Goal: Navigation & Orientation: Find specific page/section

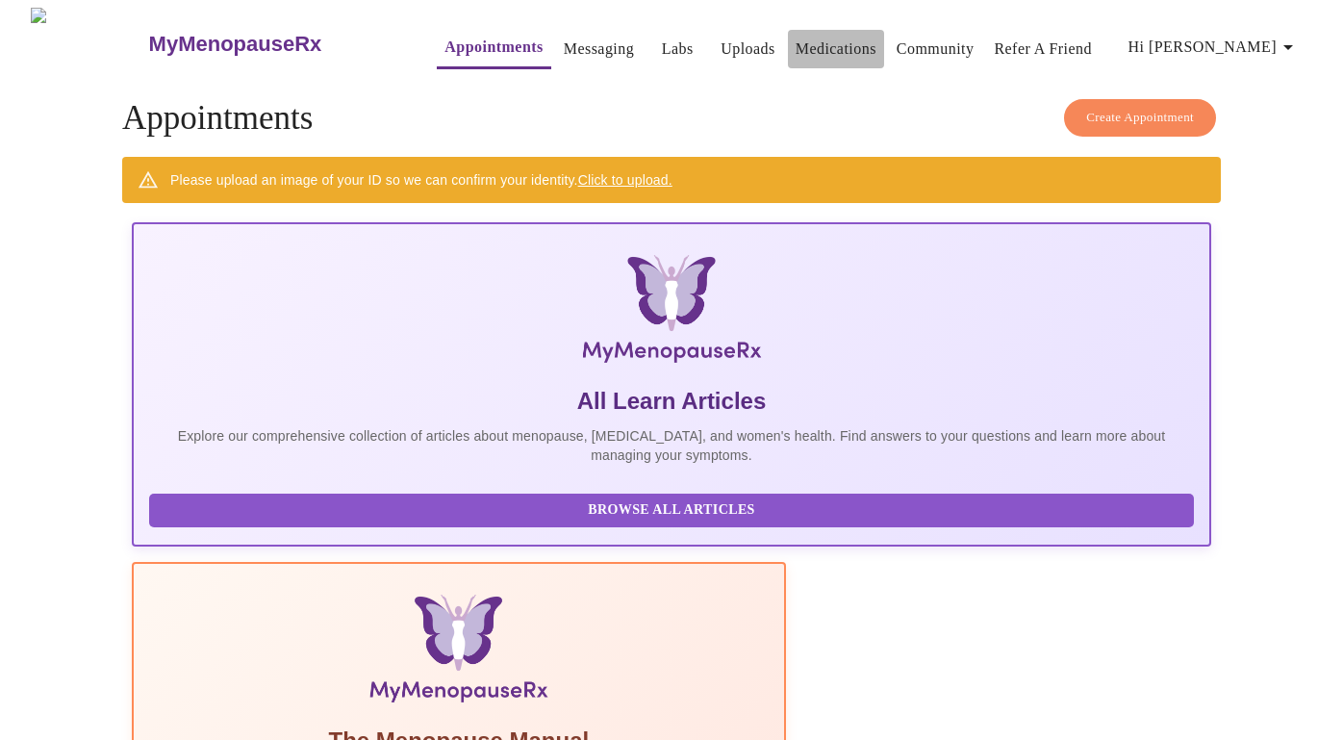
click at [796, 37] on link "Medications" at bounding box center [836, 49] width 81 height 27
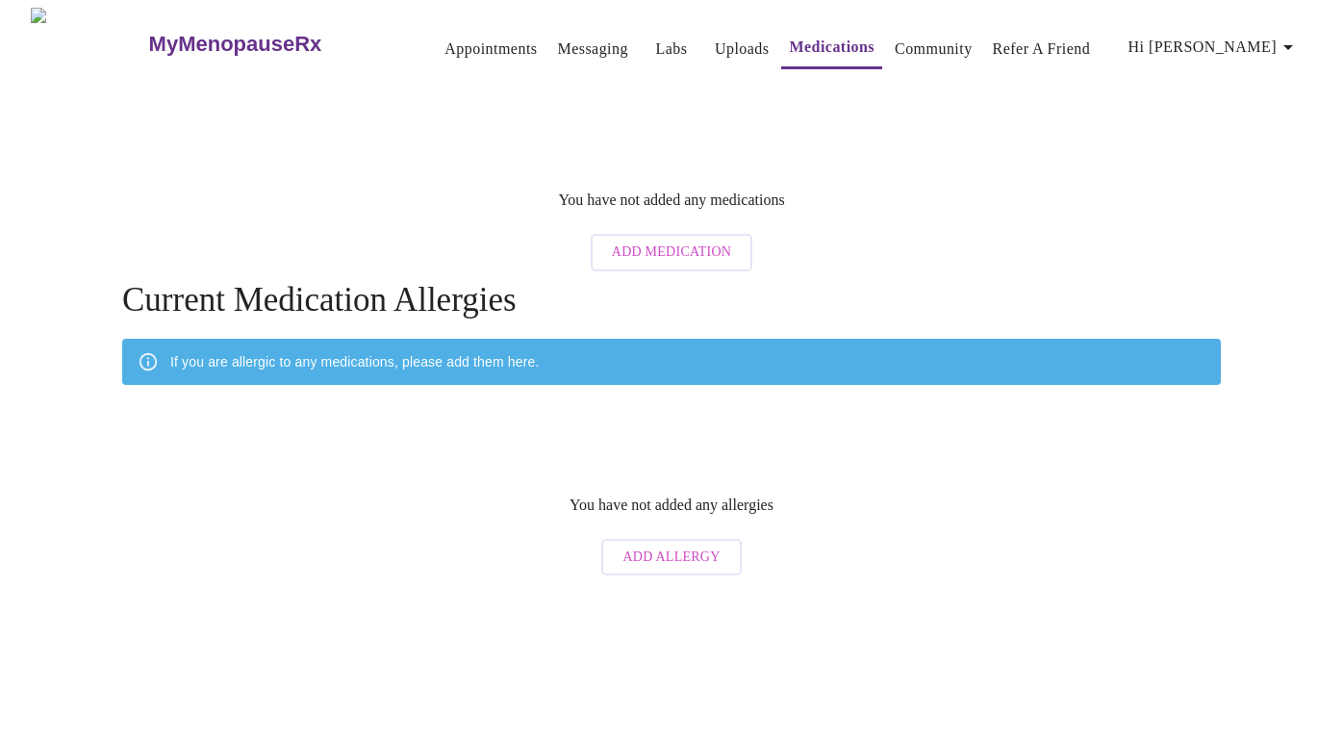
click at [445, 37] on link "Appointments" at bounding box center [491, 49] width 92 height 27
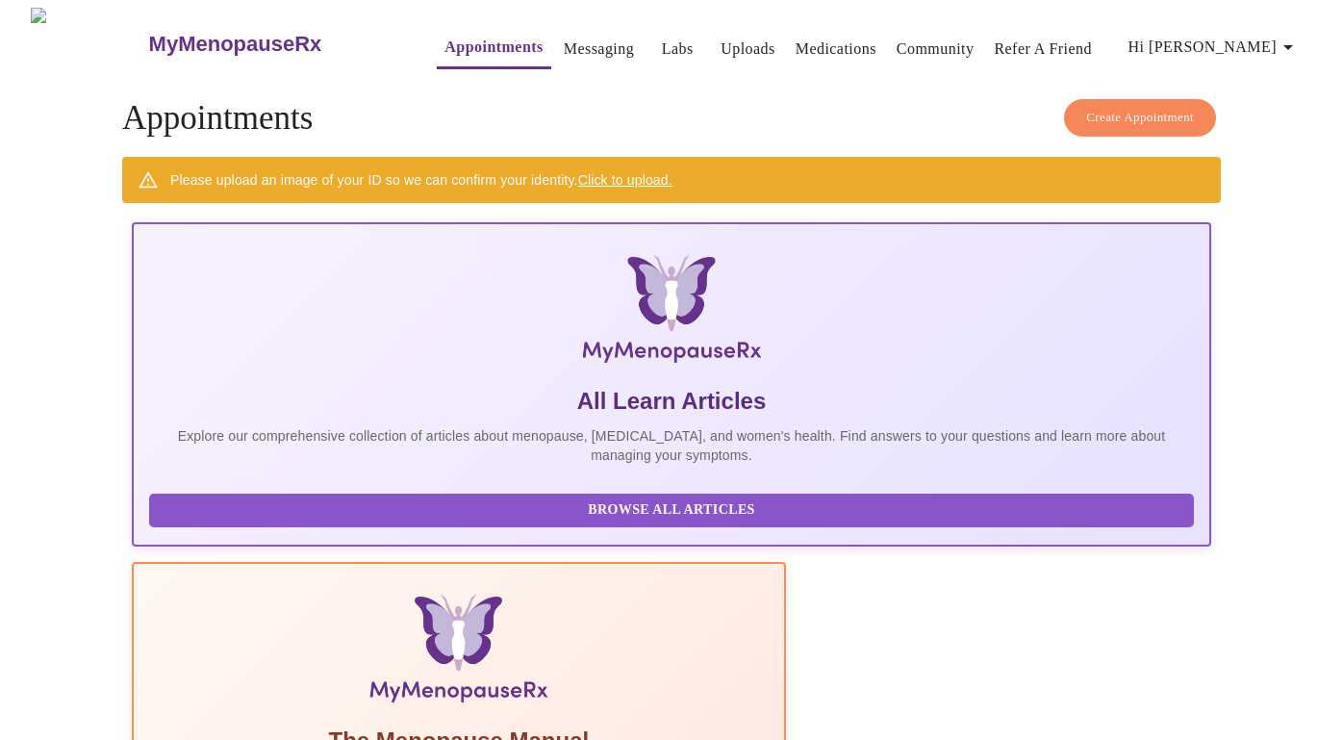
click at [609, 178] on link "Click to upload." at bounding box center [625, 179] width 94 height 15
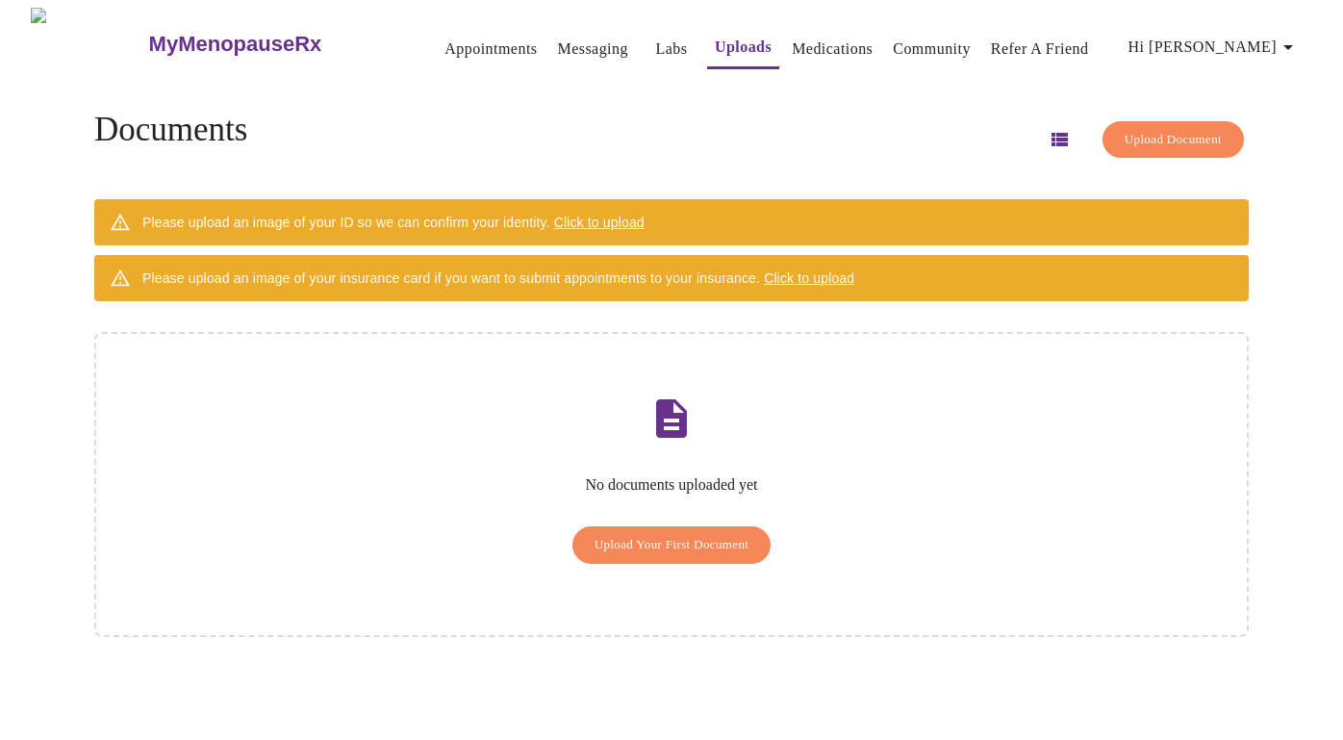
click at [1147, 281] on div "Please upload an image of your insurance card if you want to submit appointment…" at bounding box center [671, 278] width 1155 height 46
click at [1052, 135] on icon "button" at bounding box center [1060, 139] width 16 height 13
click at [1259, 38] on span "Hi [PERSON_NAME]" at bounding box center [1214, 47] width 171 height 27
click at [801, 38] on div at bounding box center [671, 370] width 1343 height 740
click at [655, 36] on link "Labs" at bounding box center [671, 49] width 32 height 27
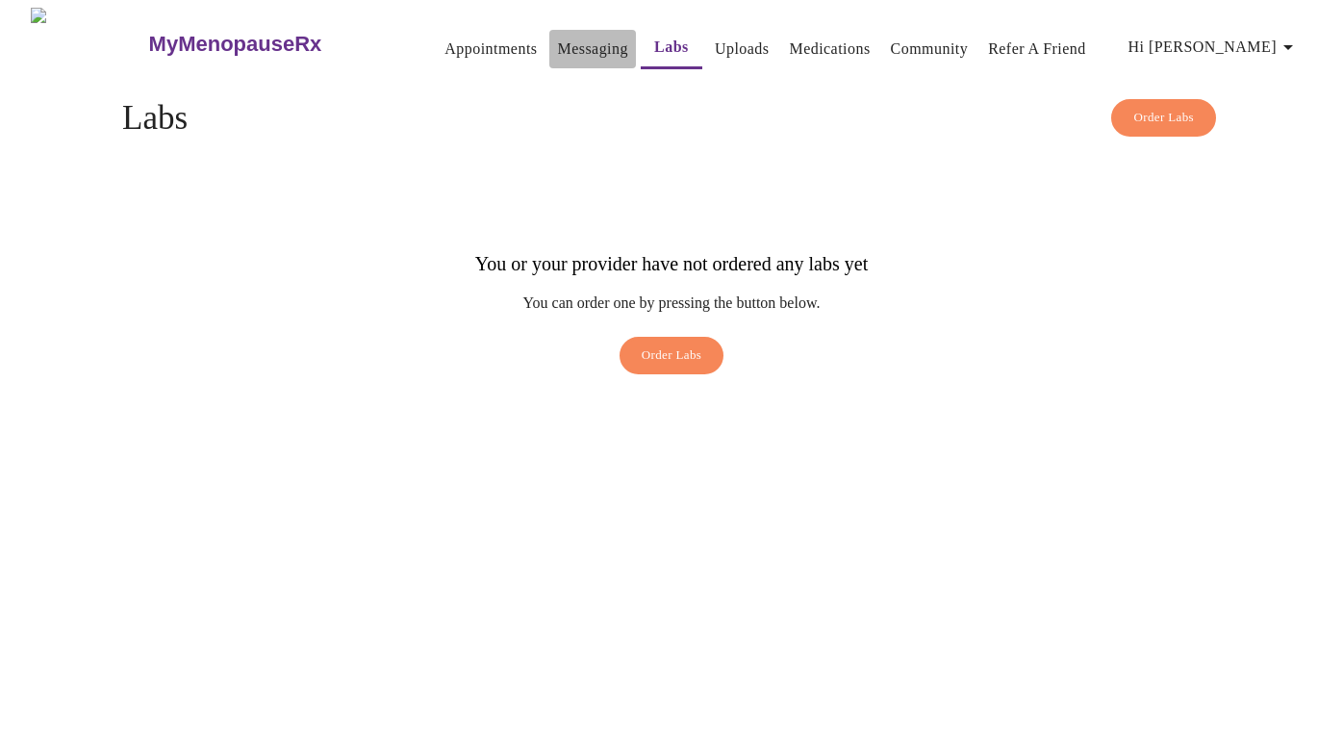
click at [562, 41] on link "Messaging" at bounding box center [592, 49] width 70 height 27
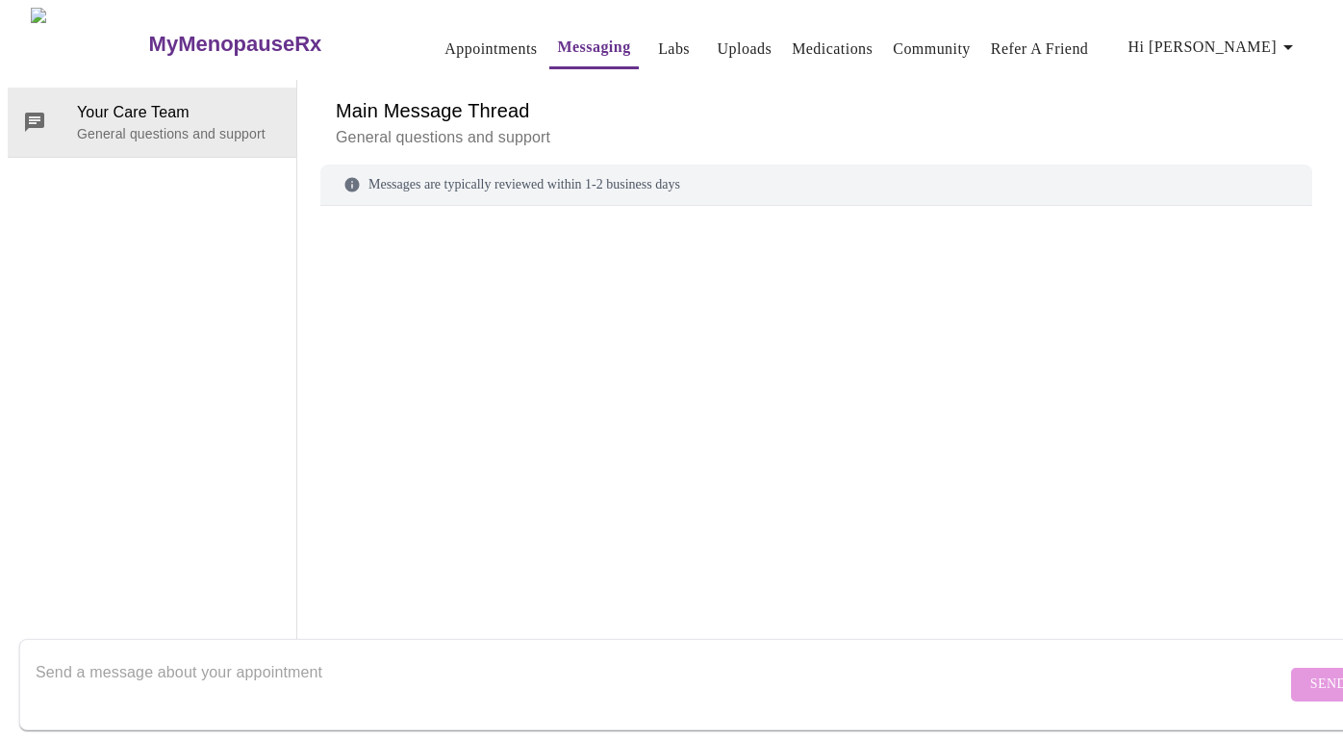
click at [445, 38] on link "Appointments" at bounding box center [491, 49] width 92 height 27
